Goal: Navigation & Orientation: Understand site structure

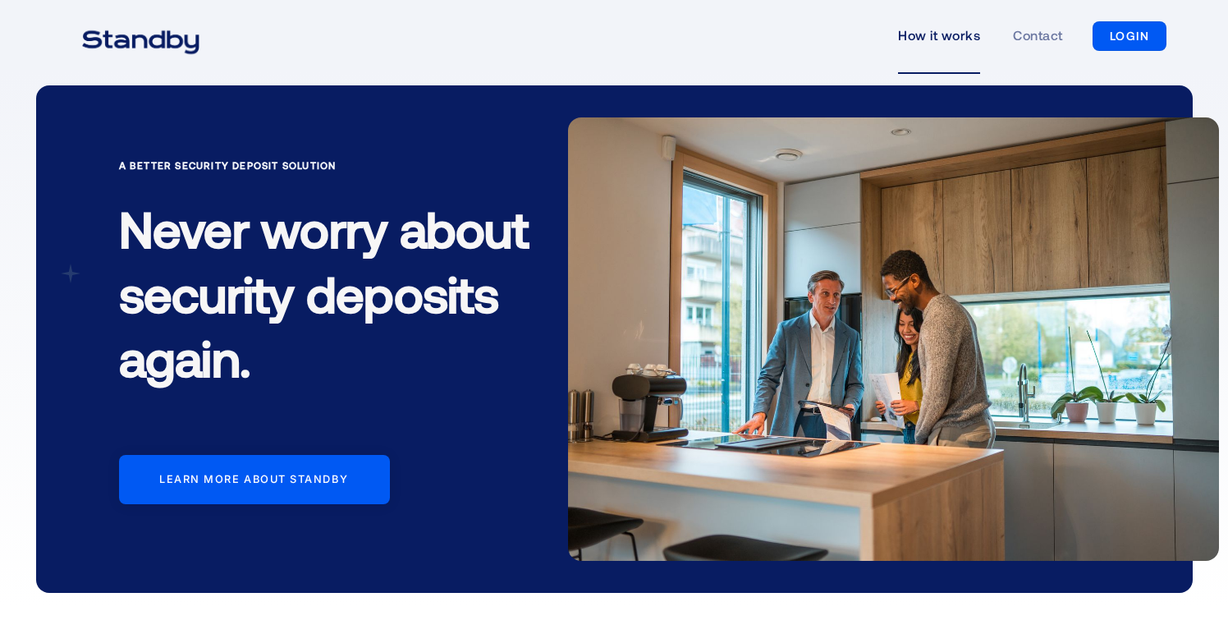
click at [928, 35] on link "How it works" at bounding box center [939, 36] width 82 height 76
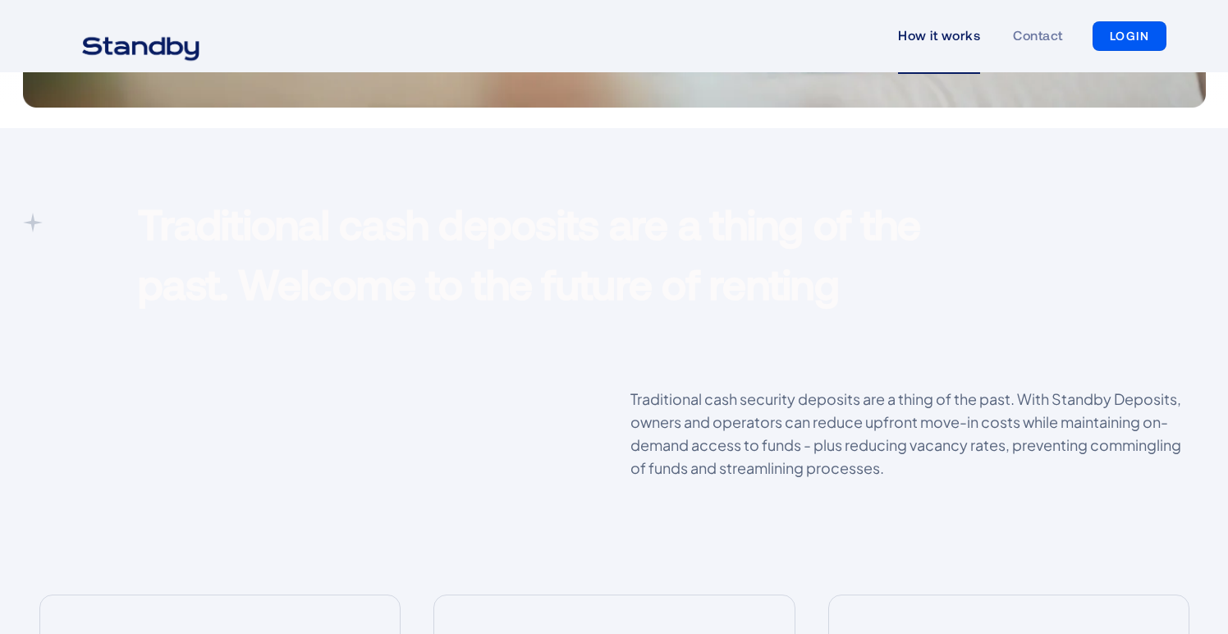
scroll to position [1038, 0]
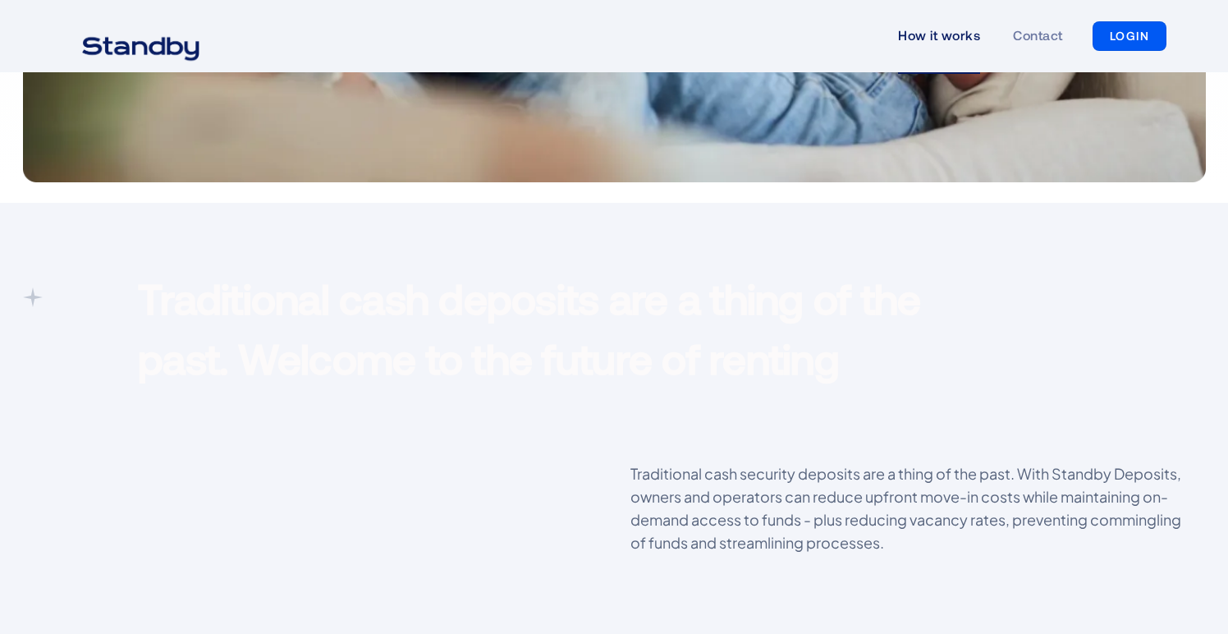
click at [140, 52] on img "home" at bounding box center [141, 46] width 158 height 41
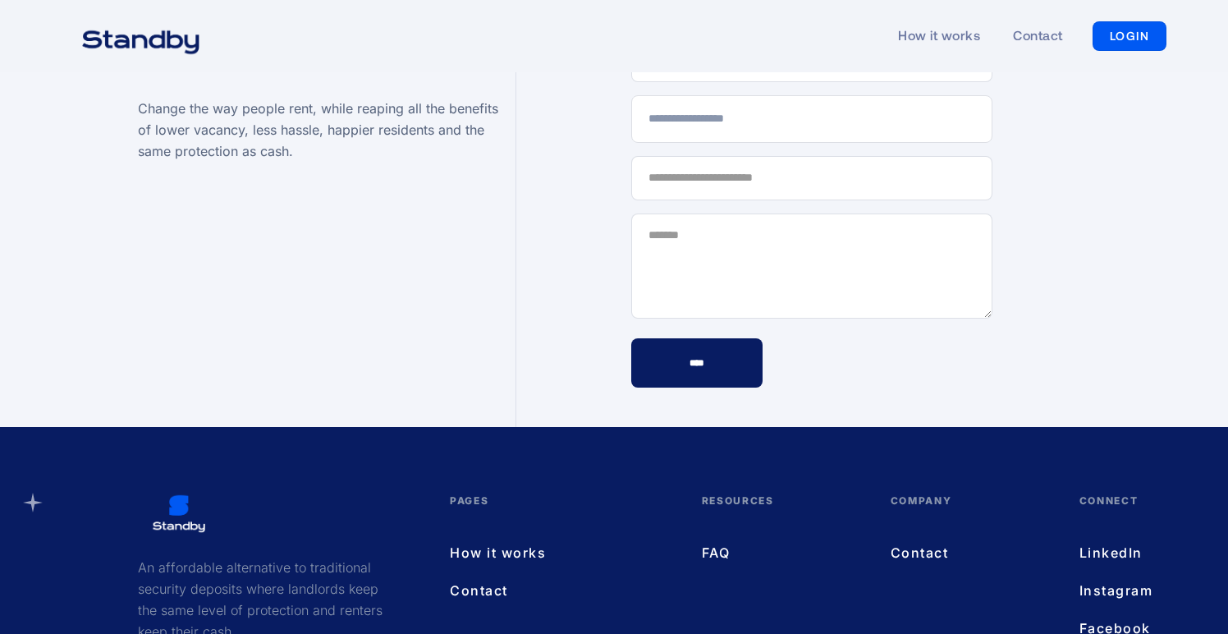
scroll to position [4792, 0]
